Goal: Information Seeking & Learning: Find specific fact

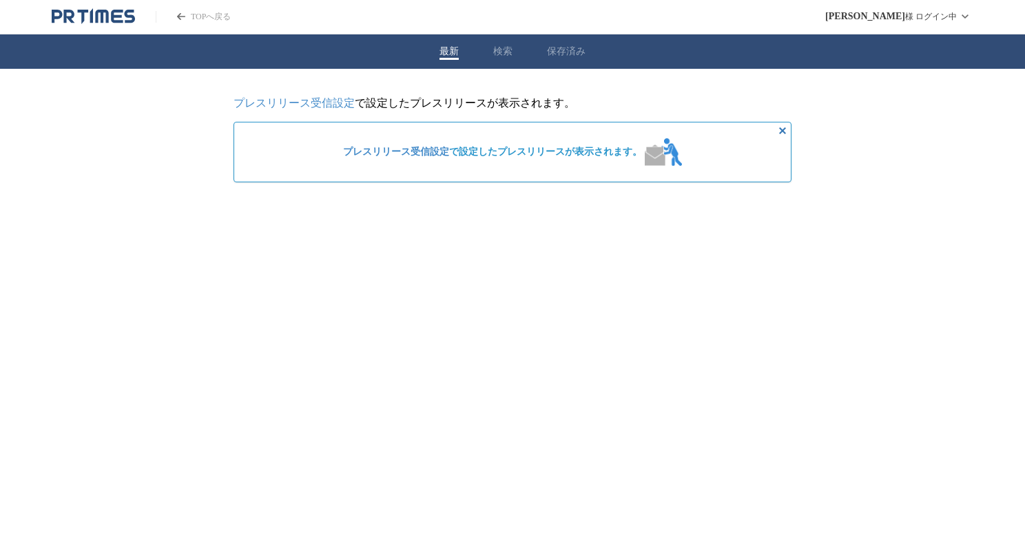
click at [312, 102] on link "プレスリリース受信設定" at bounding box center [293, 103] width 121 height 12
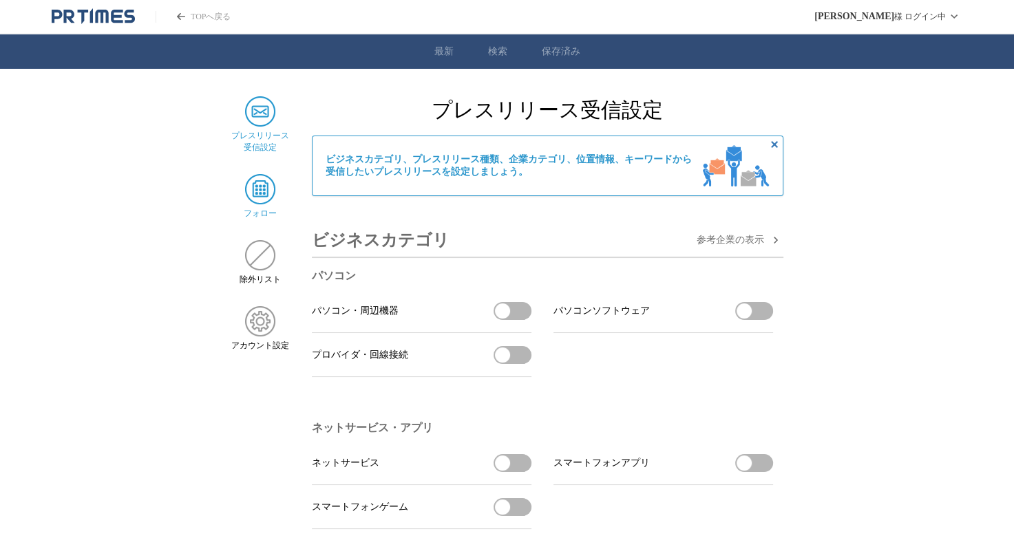
click at [253, 187] on img at bounding box center [260, 189] width 30 height 30
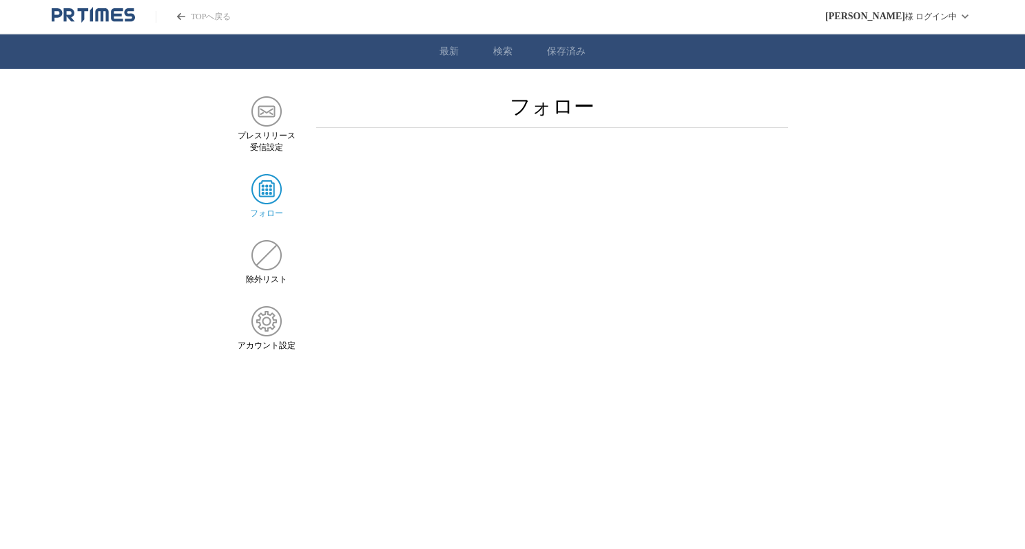
click at [505, 55] on link "検索" at bounding box center [502, 51] width 19 height 12
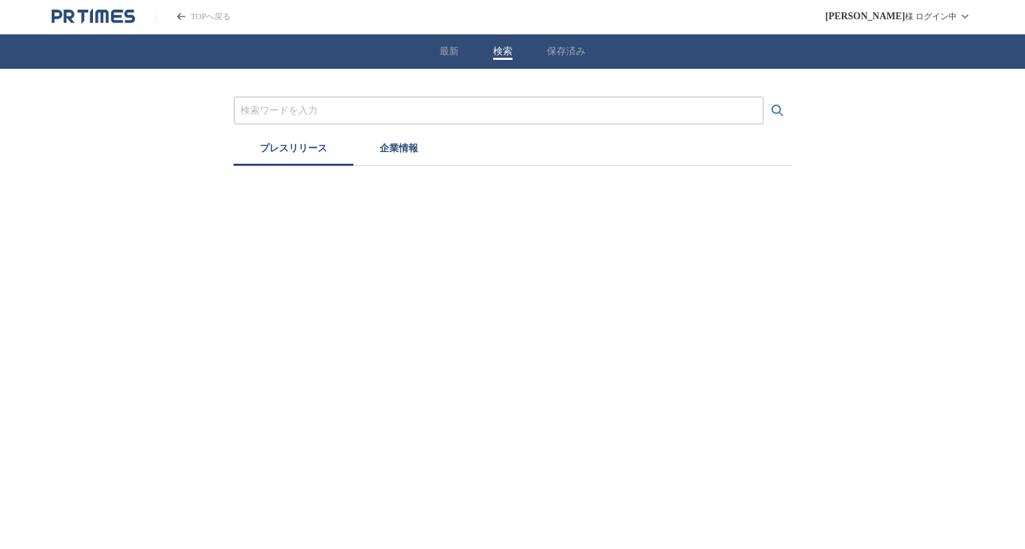
click at [353, 111] on input "プレスリリースおよび企業を検索する" at bounding box center [498, 110] width 516 height 15
type input "テスラ"
click at [764, 97] on button "検索する" at bounding box center [778, 111] width 28 height 28
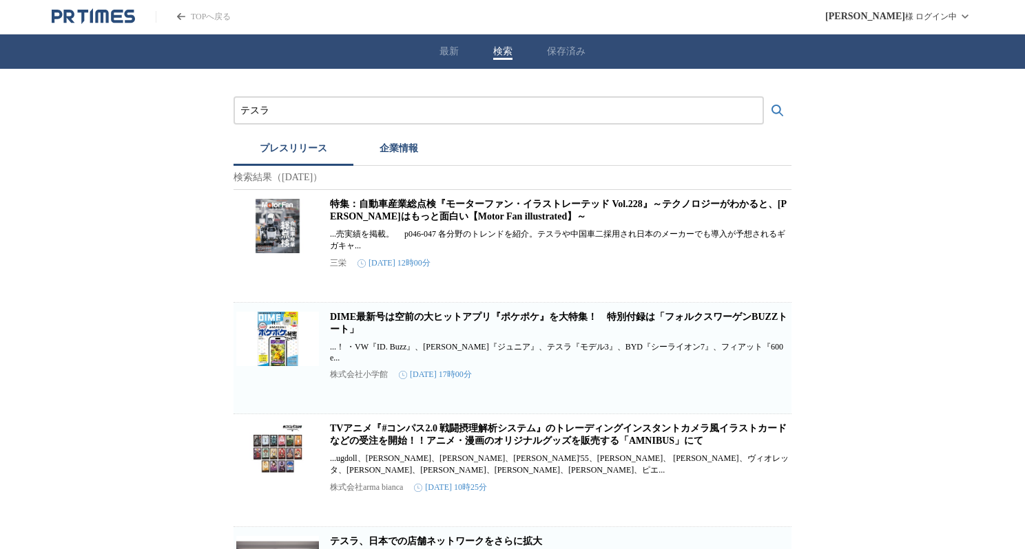
click at [394, 156] on button "企業情報" at bounding box center [398, 151] width 91 height 30
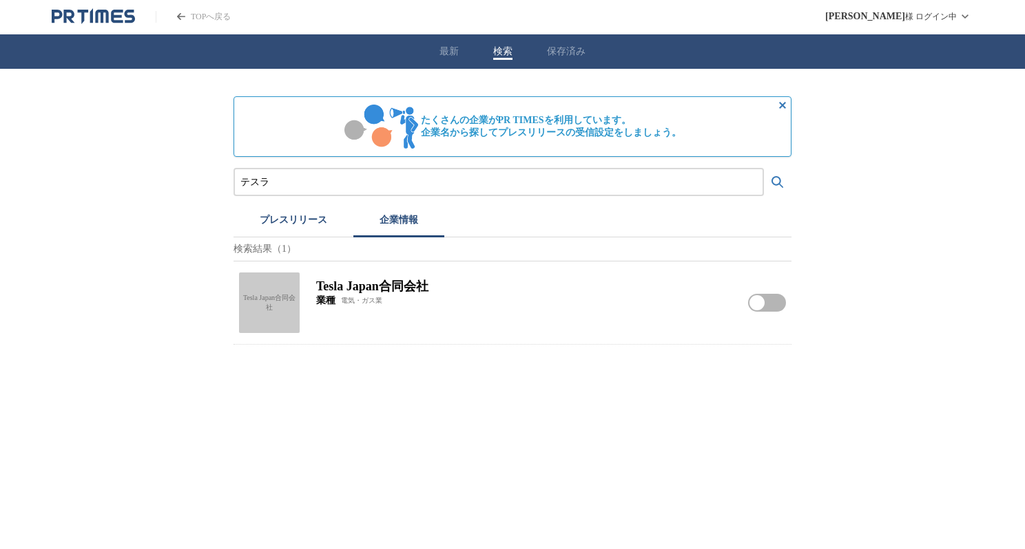
click at [251, 320] on div "Tesla Japan合同会社" at bounding box center [269, 303] width 61 height 61
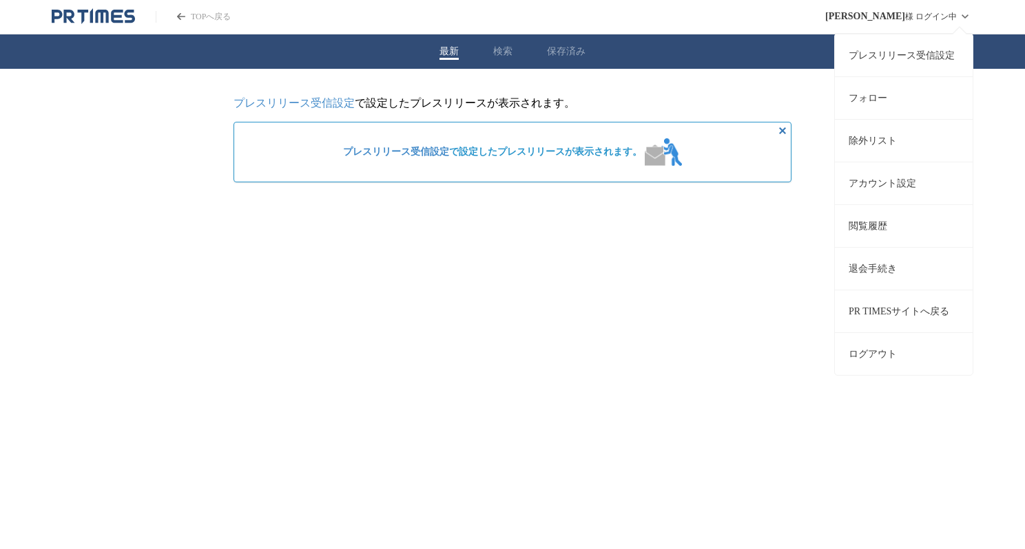
click at [889, 103] on link "フォロー" at bounding box center [904, 97] width 138 height 43
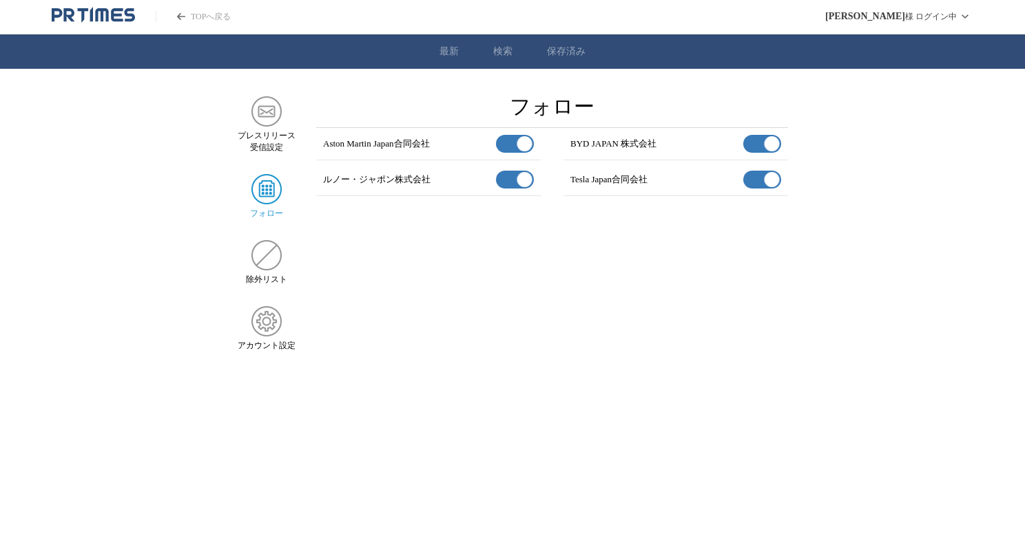
click at [507, 50] on link "検索" at bounding box center [502, 51] width 19 height 12
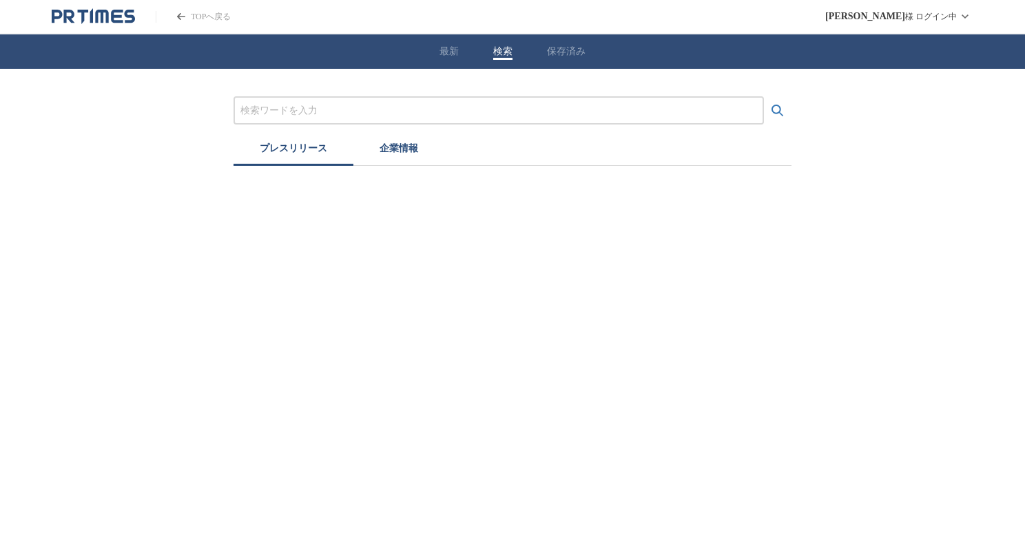
click at [348, 111] on input "プレスリリースおよび企業を検索する" at bounding box center [498, 110] width 516 height 15
type input "ヒョンデ"
click at [764, 97] on button "検索する" at bounding box center [778, 111] width 28 height 28
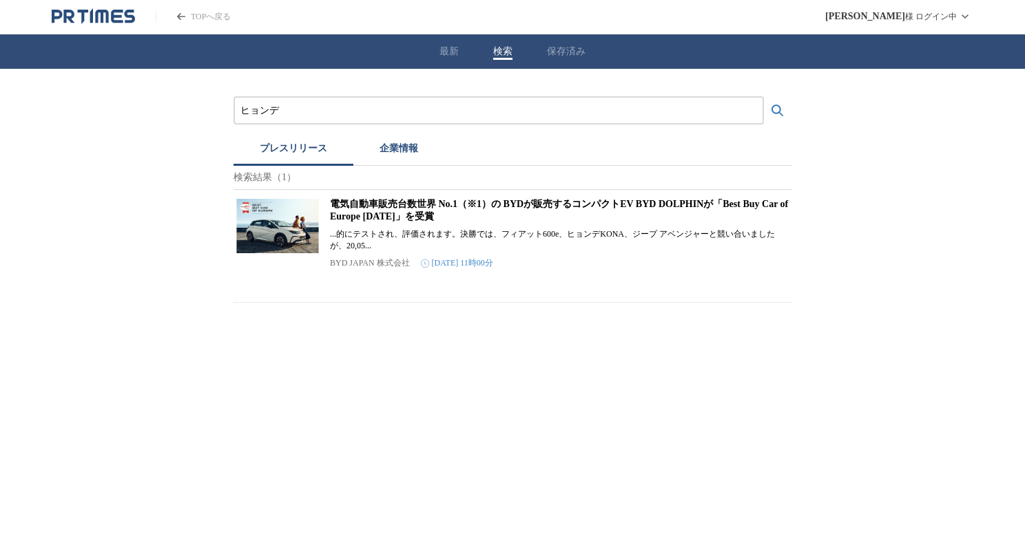
drag, startPoint x: 324, startPoint y: 113, endPoint x: 224, endPoint y: 106, distance: 100.8
click at [224, 106] on div "ヒョンデ プレスリリース 企業情報 検索結果（1） 電気自動車販売台数世界 No.1（※1）の BYDが販売するコンパクトEV BYD DOLPHINが「Be…" at bounding box center [512, 186] width 1025 height 234
type input "hyndai"
click at [764, 97] on button "検索する" at bounding box center [778, 111] width 28 height 28
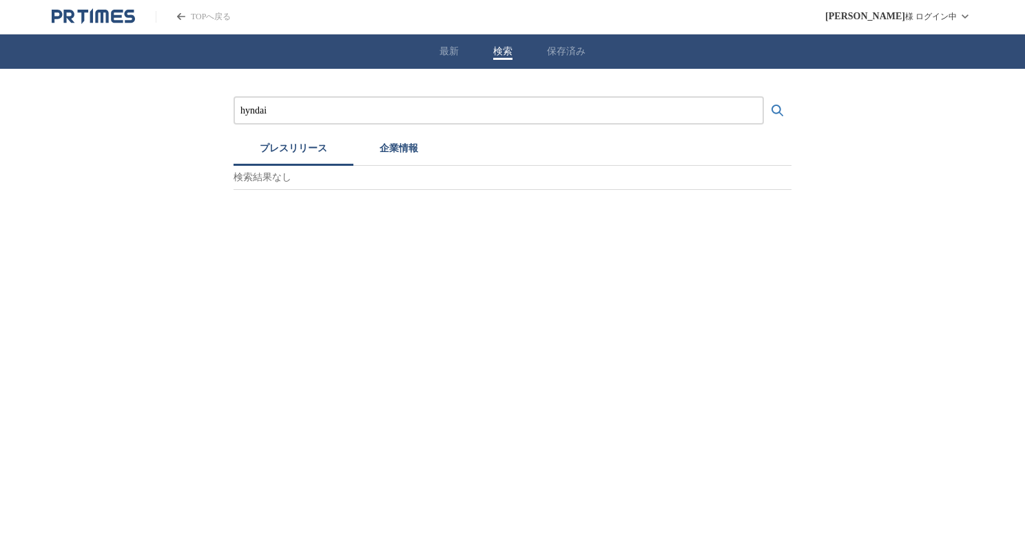
drag, startPoint x: 305, startPoint y: 107, endPoint x: 199, endPoint y: 107, distance: 106.0
click at [199, 107] on div "hyndai プレスリリース 企業情報 検索結果なし" at bounding box center [512, 129] width 1025 height 121
type input "H"
click at [245, 105] on input "プレスリリースおよび企業を検索する" at bounding box center [498, 110] width 516 height 15
click at [764, 97] on button "検索する" at bounding box center [778, 111] width 28 height 28
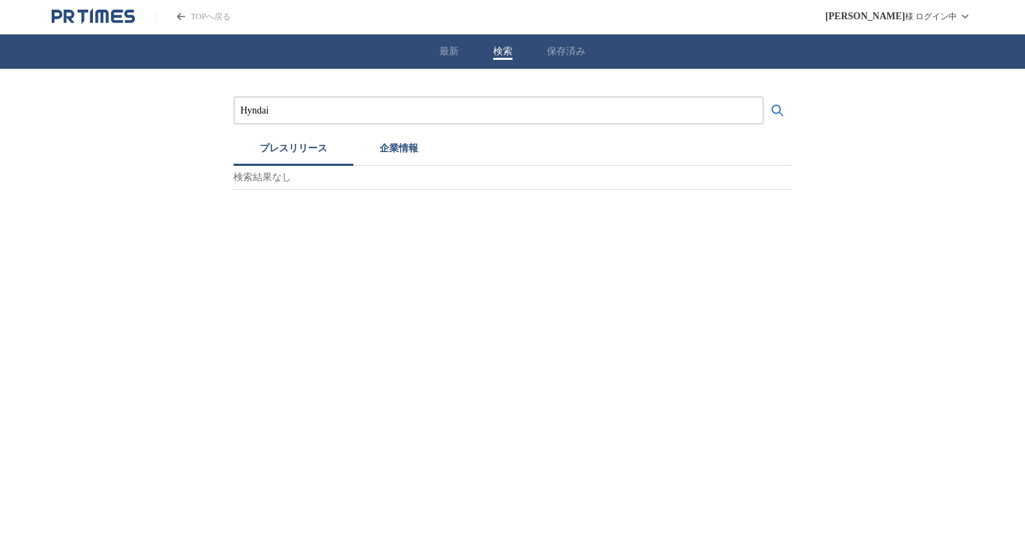
drag, startPoint x: 288, startPoint y: 109, endPoint x: 215, endPoint y: 114, distance: 73.1
click at [215, 114] on div "Hyndai プレスリリース 企業情報 検索結果なし" at bounding box center [512, 129] width 1025 height 121
type input "Hyndai"
click at [402, 84] on div "Hyndai プレスリリース 企業情報 検索結果なし" at bounding box center [512, 129] width 1025 height 121
drag, startPoint x: 344, startPoint y: 119, endPoint x: 241, endPoint y: 108, distance: 103.9
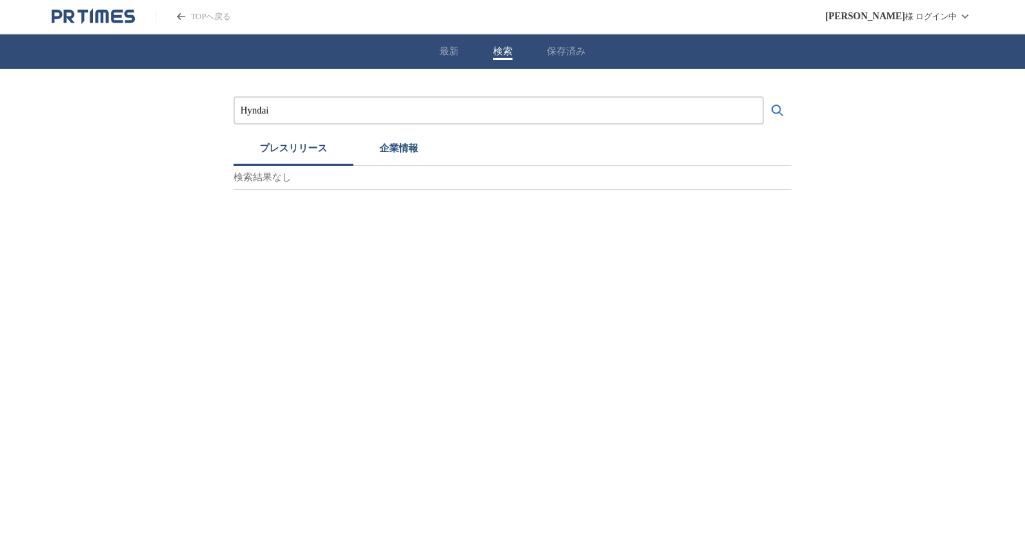
click at [241, 108] on div "Hyndai" at bounding box center [498, 110] width 530 height 28
drag, startPoint x: 259, startPoint y: 109, endPoint x: 217, endPoint y: 110, distance: 42.0
click at [217, 110] on div "Hyndai プレスリリース 企業情報 検索結果なし" at bounding box center [512, 129] width 1025 height 121
type input "h"
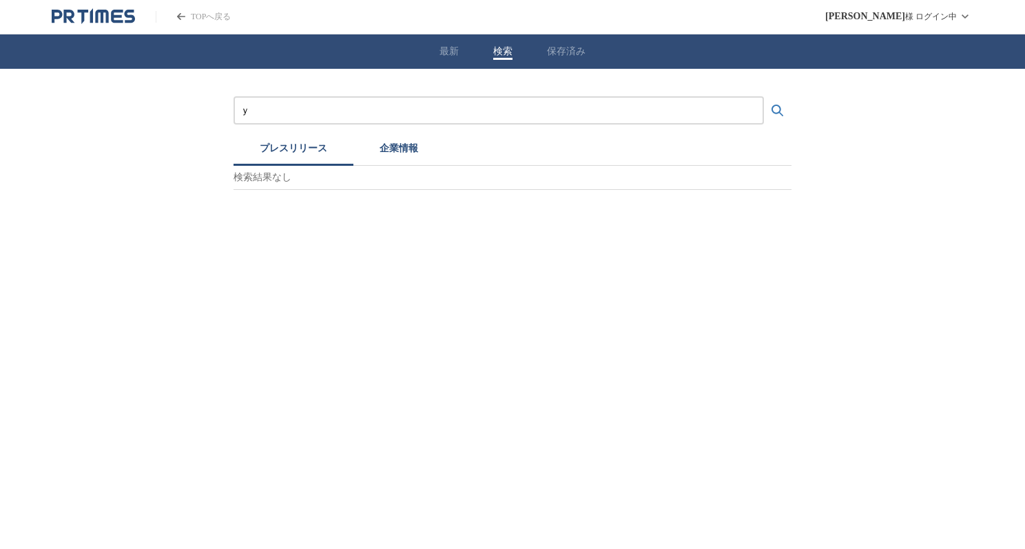
type input "よ"
type input "ひゅ"
type input "ヒョンデ"
click at [764, 97] on button "検索する" at bounding box center [778, 111] width 28 height 28
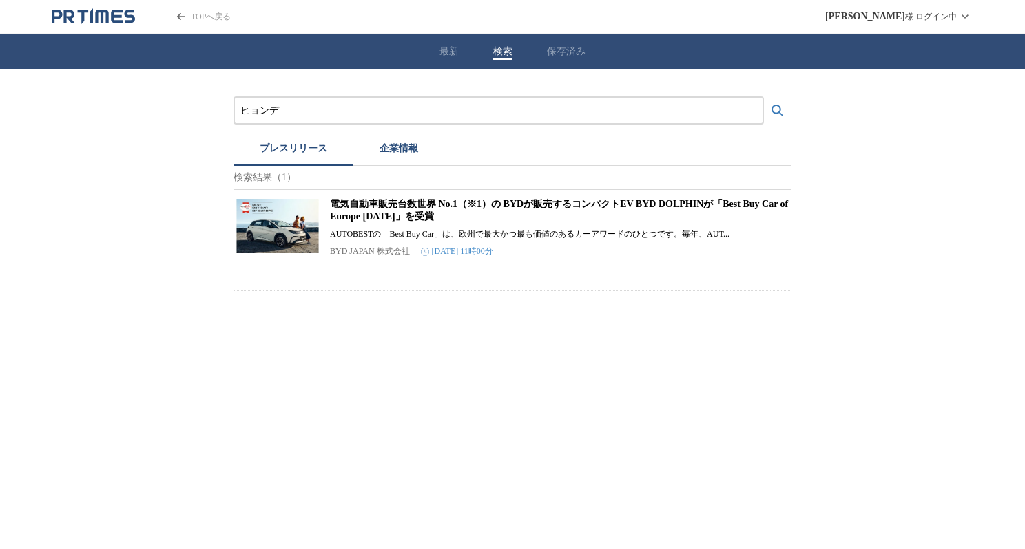
click at [468, 210] on link "電気自動車販売台数世界 No.1（※1）の BYDが販売するコンパクトEV BYD DOLPHINが「Best Buy Car of Europe [DATE…" at bounding box center [559, 210] width 458 height 23
drag, startPoint x: 290, startPoint y: 106, endPoint x: 227, endPoint y: 103, distance: 62.8
click at [227, 103] on div "ヒョンデ プレスリリース 企業情報 検索結果（1） 電気自動車販売台数世界 No.1（※1）の BYDが販売するコンパクトEV BYD DOLPHINが「Be…" at bounding box center [512, 180] width 1025 height 222
type input "hyndai"
click at [764, 97] on button "検索する" at bounding box center [778, 111] width 28 height 28
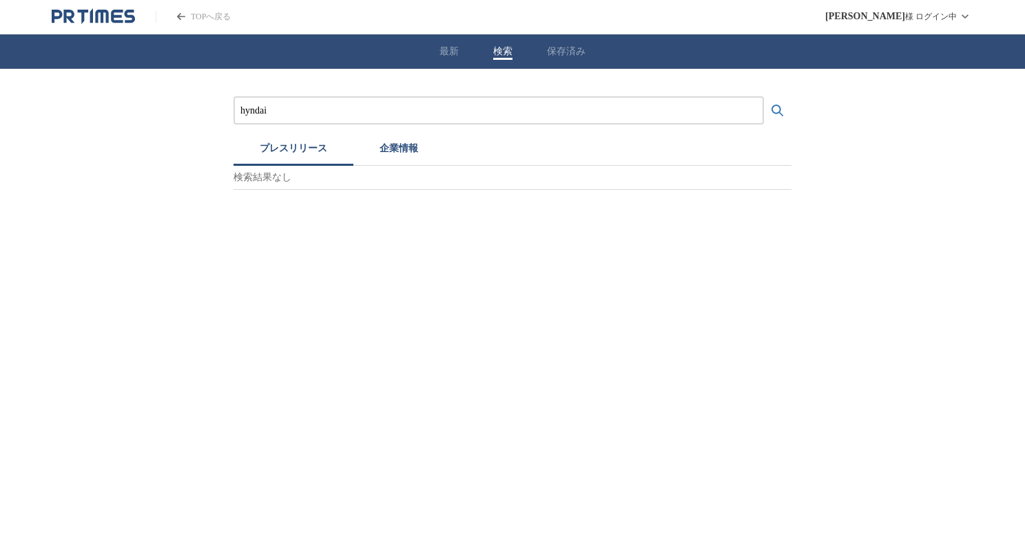
click at [764, 97] on button "検索する" at bounding box center [778, 111] width 28 height 28
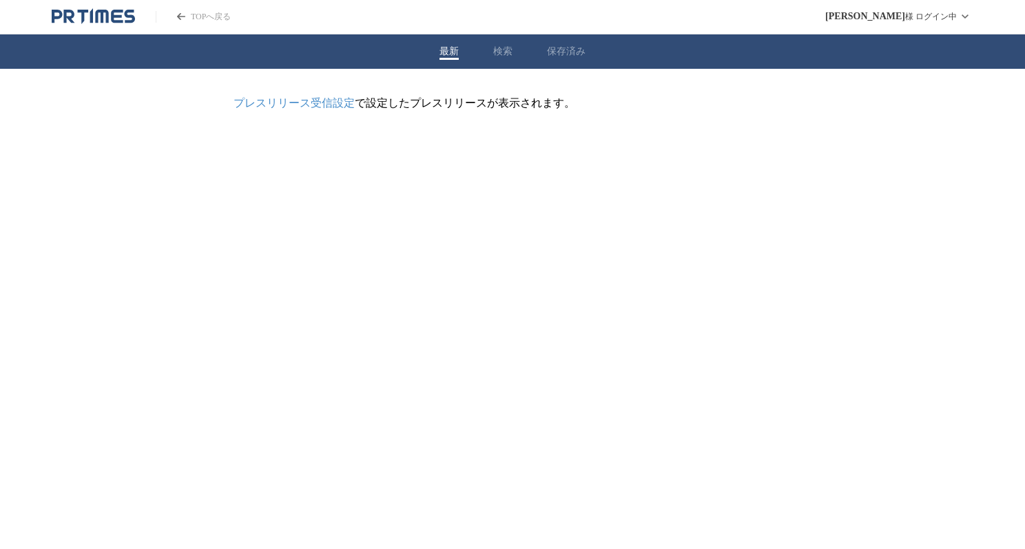
click at [445, 45] on button "最新" at bounding box center [448, 51] width 19 height 12
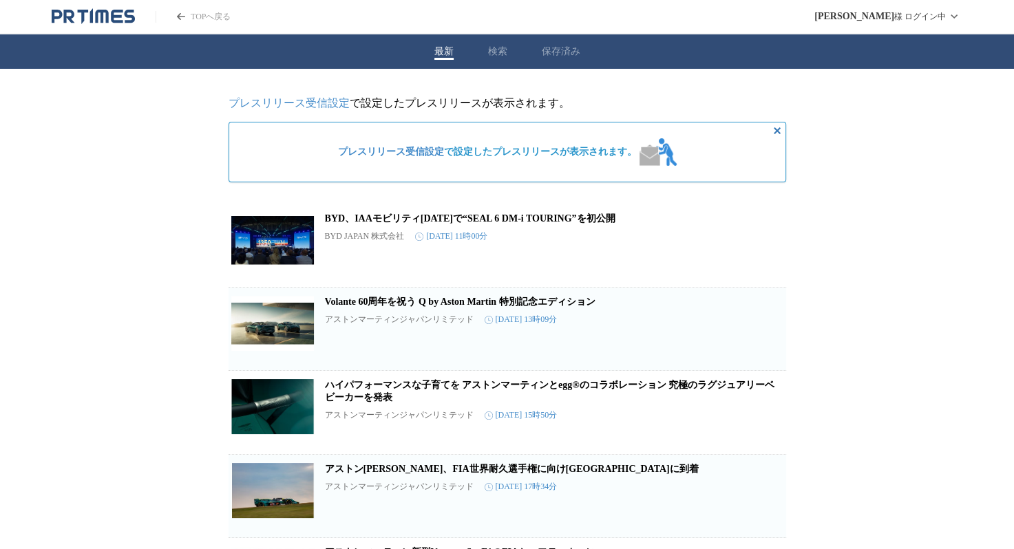
click at [92, 14] on icon "PR TIMESのトップページはこちら" at bounding box center [91, 15] width 3 height 14
